Goal: Information Seeking & Learning: Check status

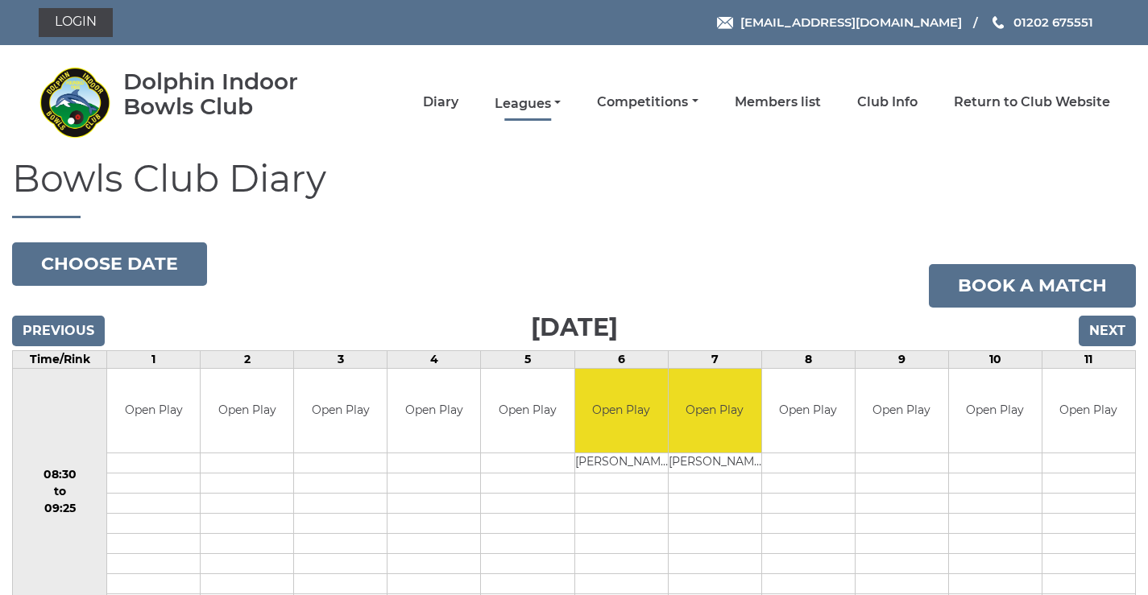
click at [538, 104] on link "Leagues" at bounding box center [527, 104] width 66 height 18
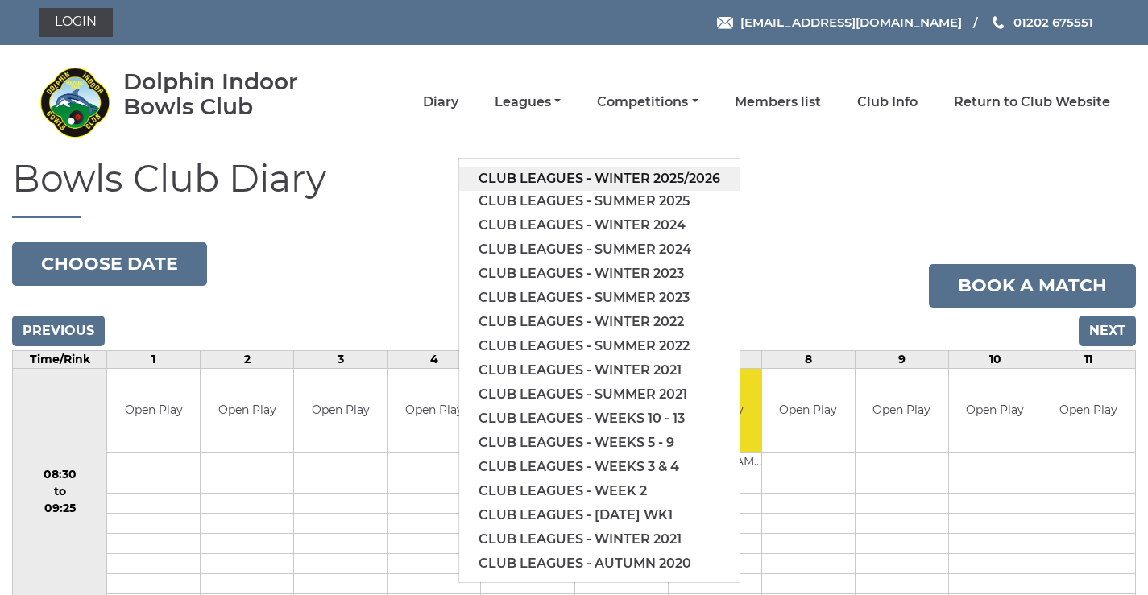
click at [526, 180] on link "Club leagues - Winter 2025/2026" at bounding box center [599, 179] width 280 height 24
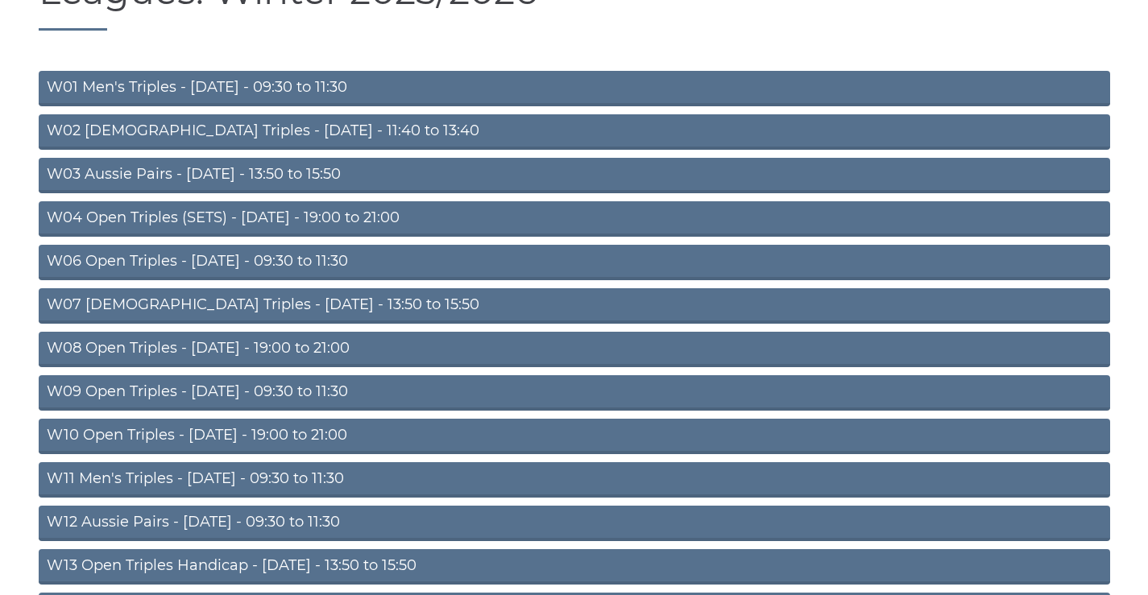
scroll to position [376, 0]
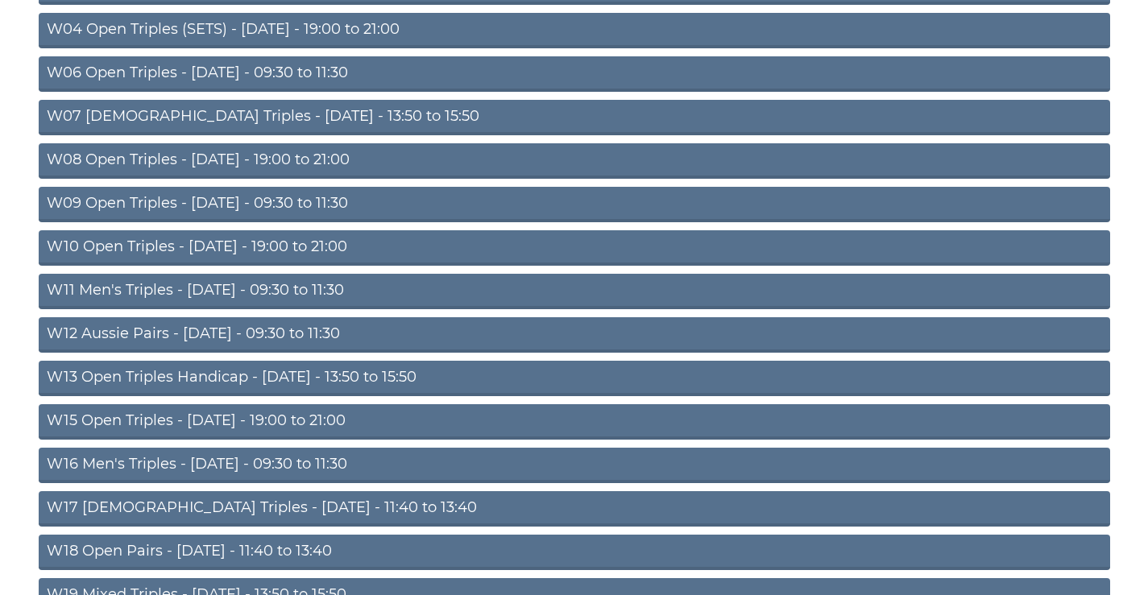
click at [201, 337] on link "W12 Aussie Pairs - [DATE] - 09:30 to 11:30" at bounding box center [574, 334] width 1071 height 35
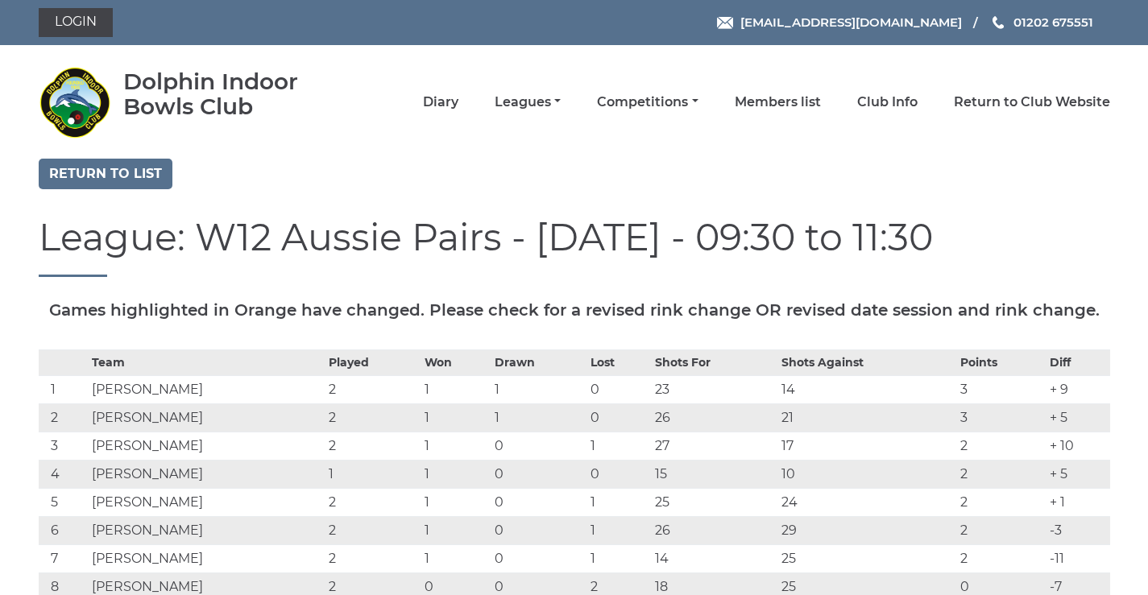
scroll to position [188, 0]
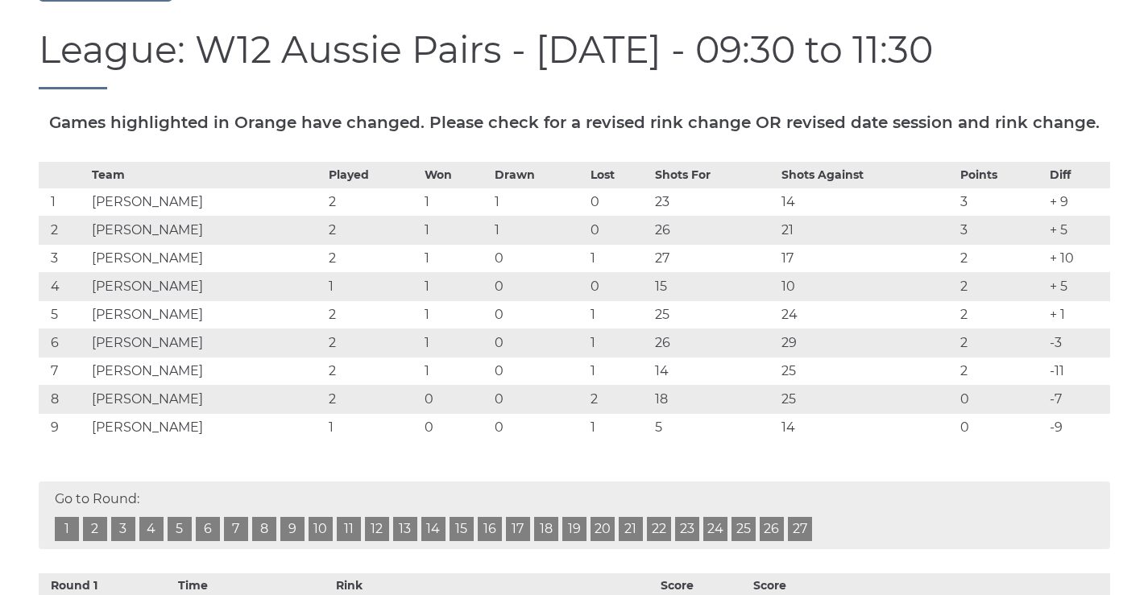
drag, startPoint x: 52, startPoint y: 239, endPoint x: 1078, endPoint y: 454, distance: 1048.3
click at [1078, 441] on tbody "Team Played Won Drawn Lost Shots For Shots Against Points Diff 1 Peter L ALLEN …" at bounding box center [574, 301] width 1071 height 279
copy tbody "1 Peter L ALLEN 2 1 1 0 23 14 3 + 9 2 Desmond ENNETT 2 1 1 0 26 21 3 + 5 3 Marg…"
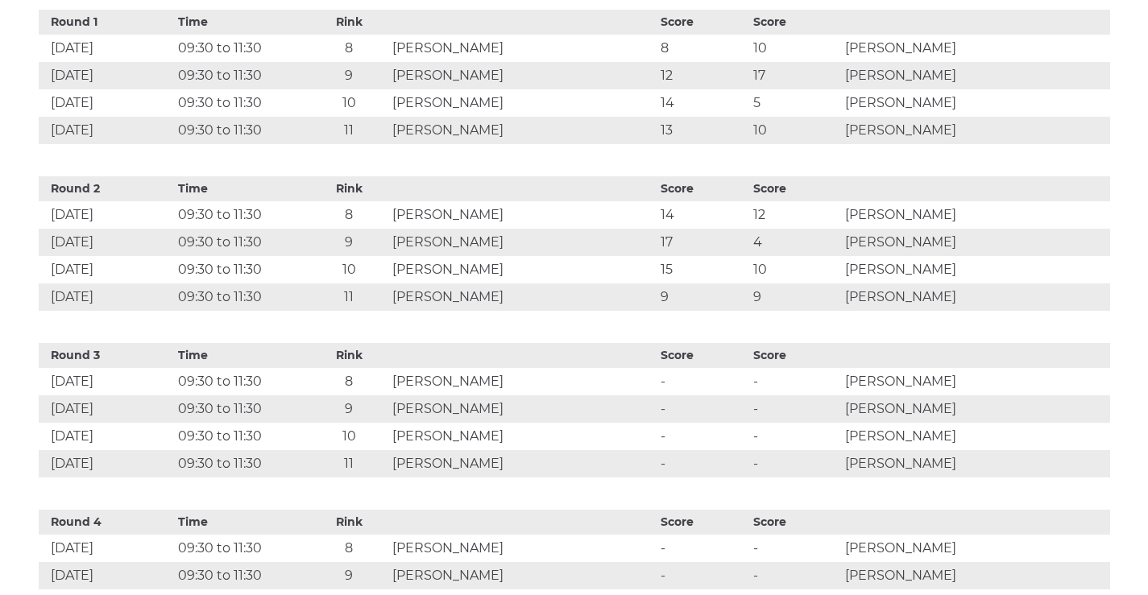
scroll to position [564, 0]
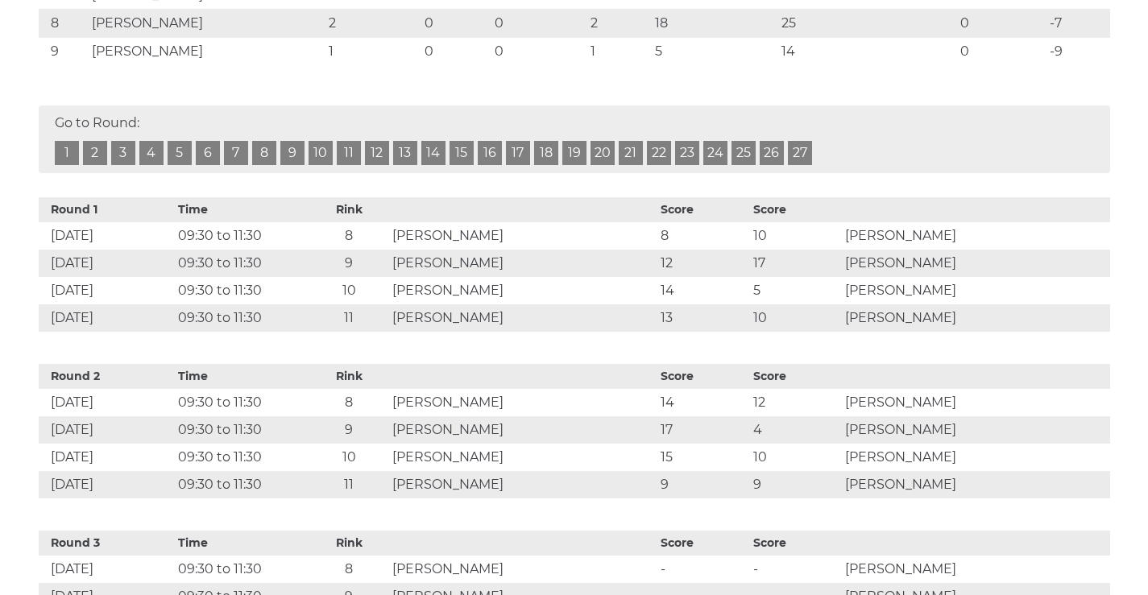
click at [307, 37] on td "Eric JORDAN-TUBBS" at bounding box center [206, 23] width 237 height 28
